Goal: Share content: Share content

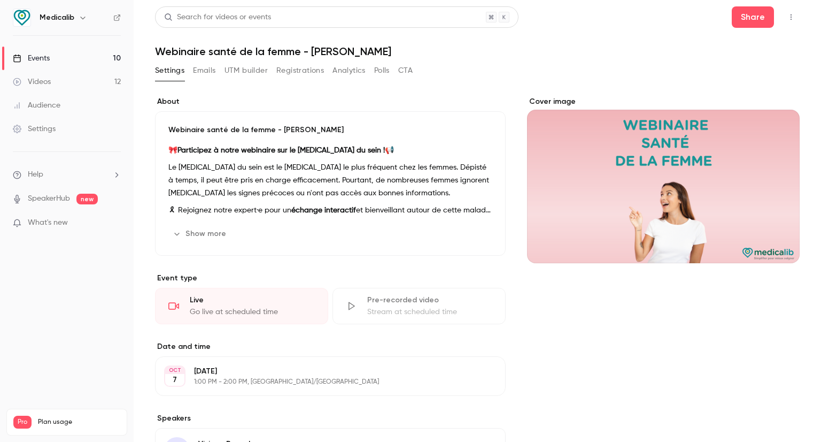
click at [68, 55] on link "Events 10" at bounding box center [67, 59] width 134 height 24
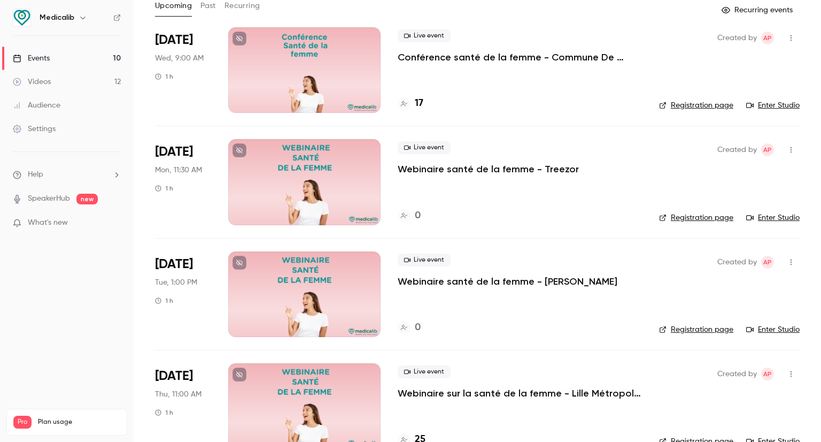
scroll to position [107, 0]
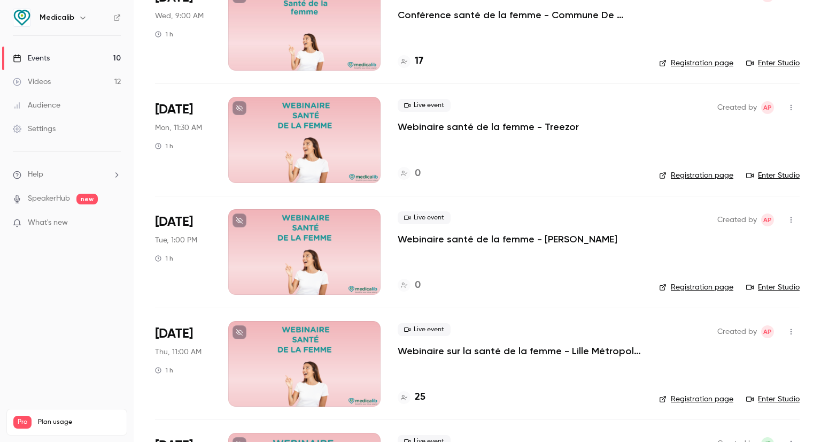
click at [431, 351] on p "Webinaire sur la santé de la femme - Lille Métropole Habitat" at bounding box center [520, 350] width 244 height 13
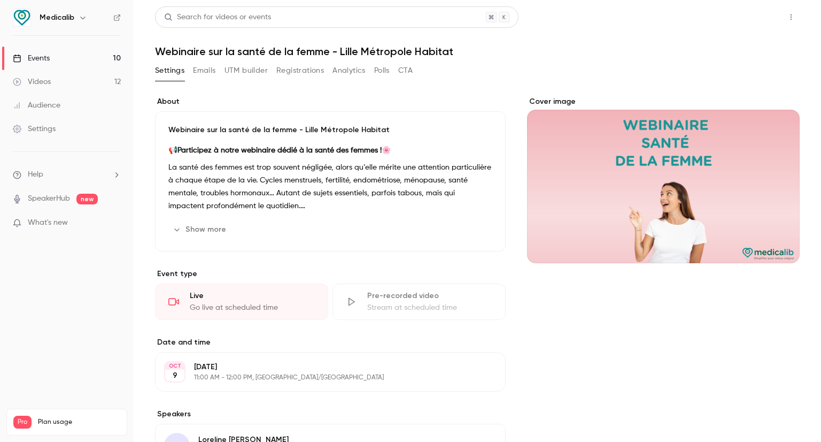
click at [753, 21] on button "Share" at bounding box center [753, 16] width 42 height 21
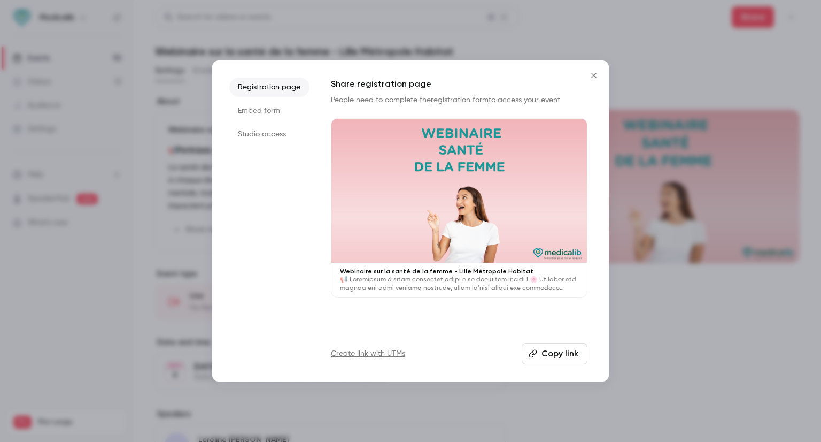
click at [250, 125] on li "Studio access" at bounding box center [269, 134] width 80 height 19
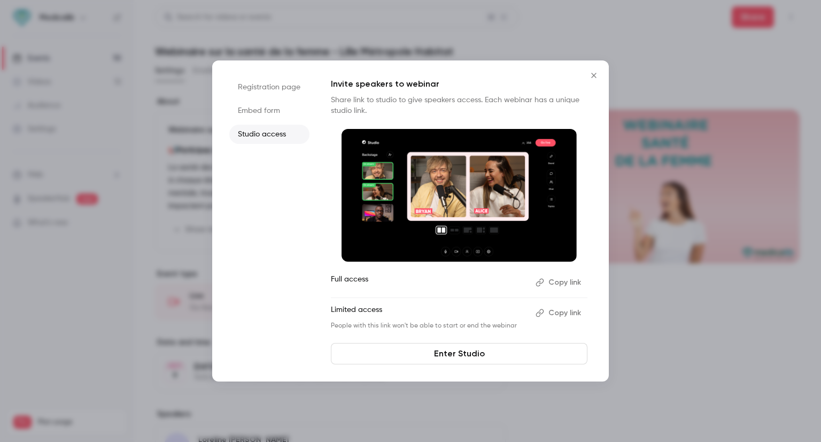
click at [566, 285] on button "Copy link" at bounding box center [559, 282] width 56 height 17
click at [724, 92] on div at bounding box center [410, 221] width 821 height 442
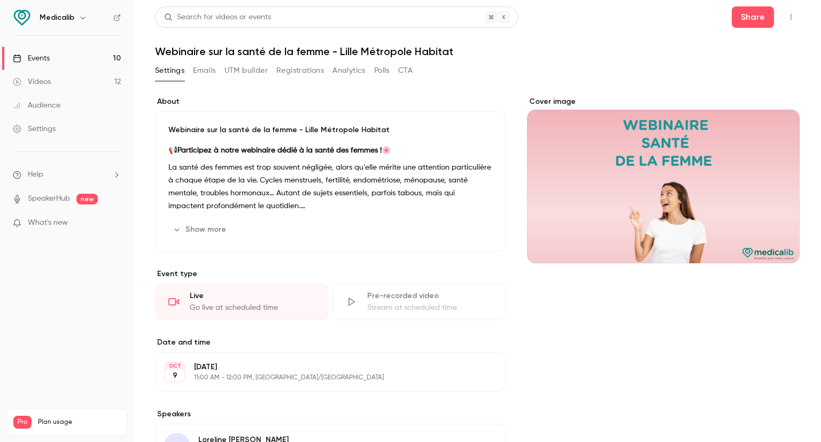
click at [43, 57] on div "Events" at bounding box center [31, 58] width 37 height 11
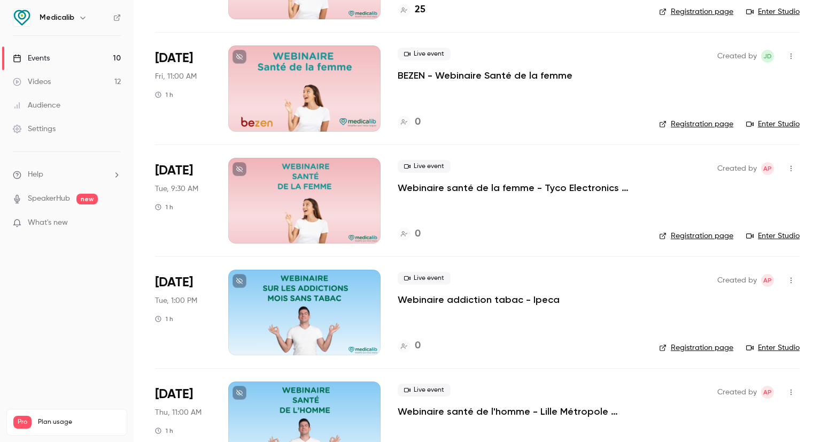
scroll to position [441, 0]
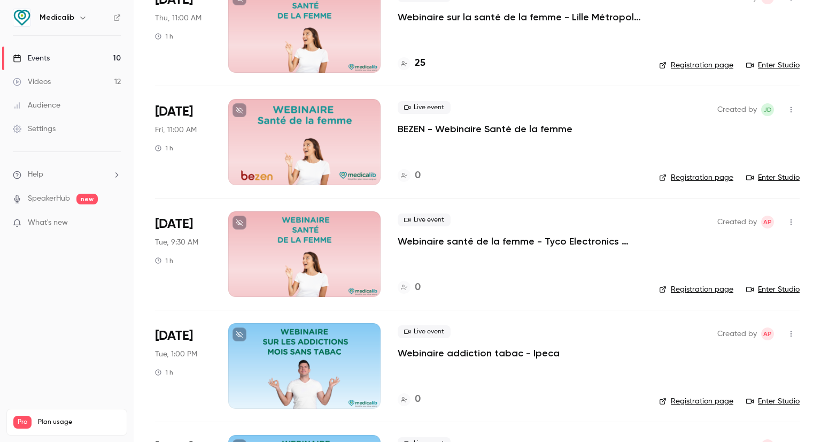
click at [363, 142] on div at bounding box center [304, 142] width 152 height 86
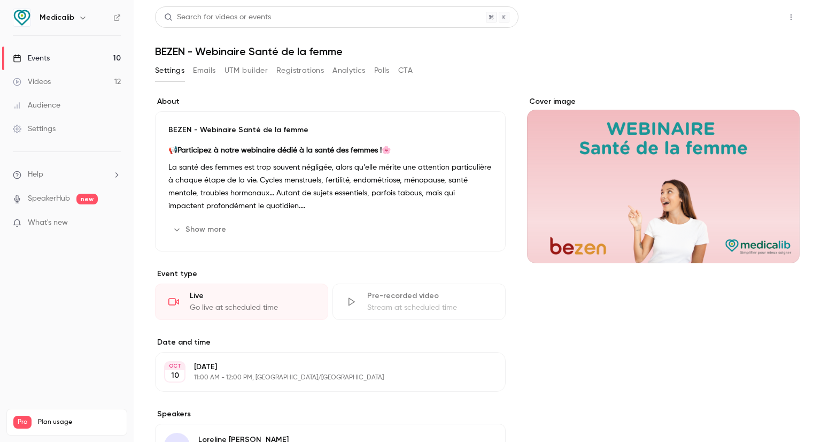
click at [753, 20] on button "Share" at bounding box center [753, 16] width 42 height 21
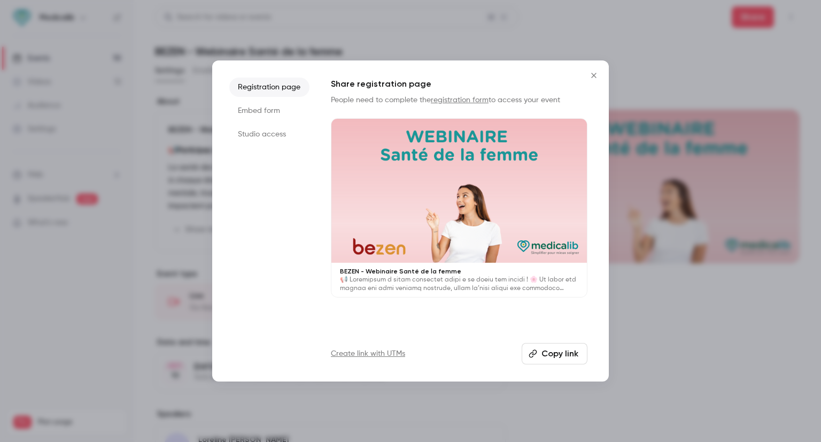
click at [635, 288] on div at bounding box center [410, 221] width 821 height 442
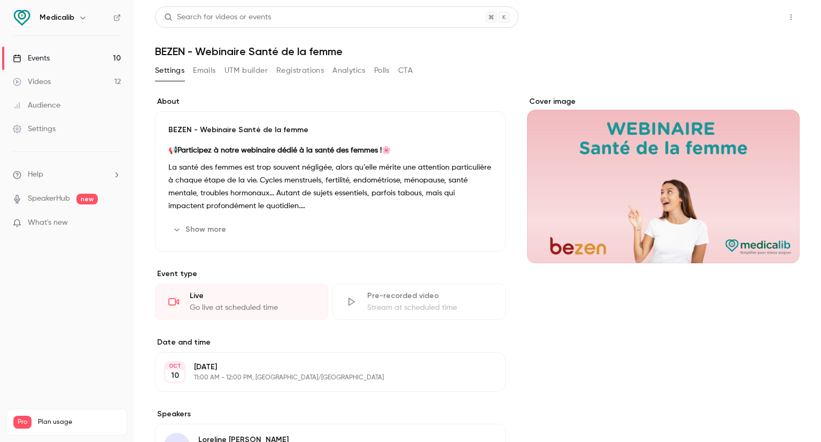
click at [749, 13] on button "Share" at bounding box center [753, 16] width 42 height 21
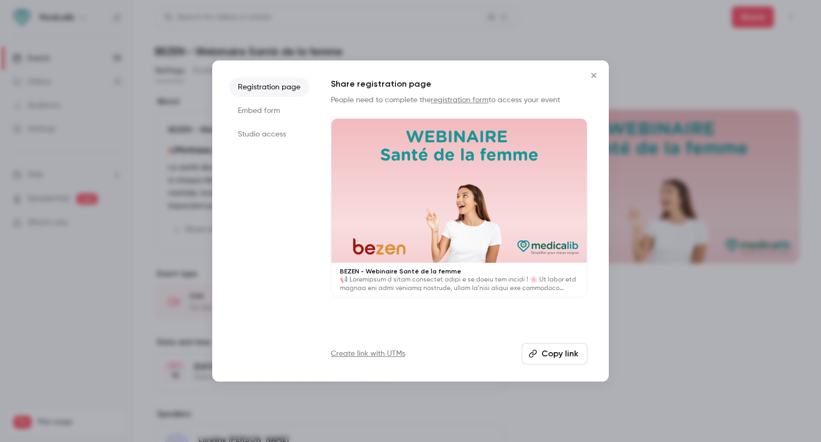
click at [292, 134] on li "Studio access" at bounding box center [269, 134] width 80 height 19
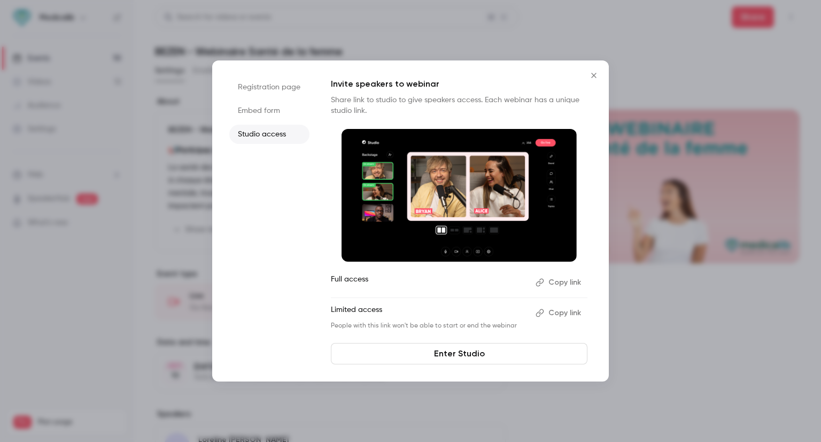
click at [554, 286] on button "Copy link" at bounding box center [559, 282] width 56 height 17
